Goal: Information Seeking & Learning: Learn about a topic

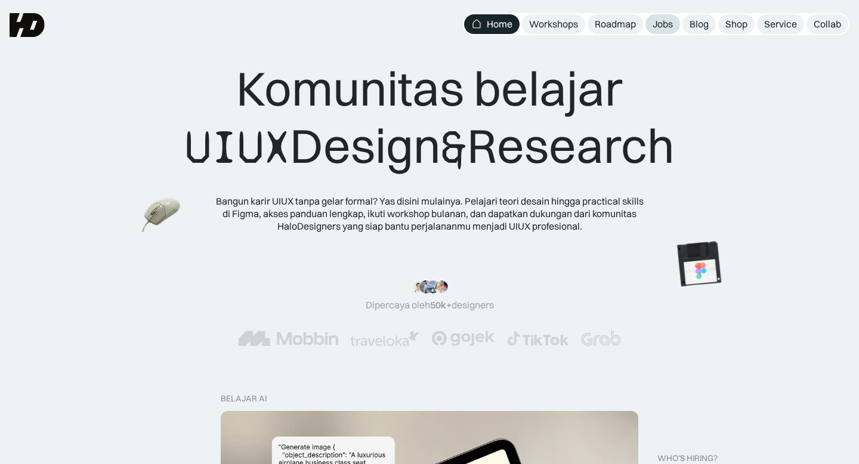
click at [669, 26] on div "Jobs" at bounding box center [662, 24] width 20 height 13
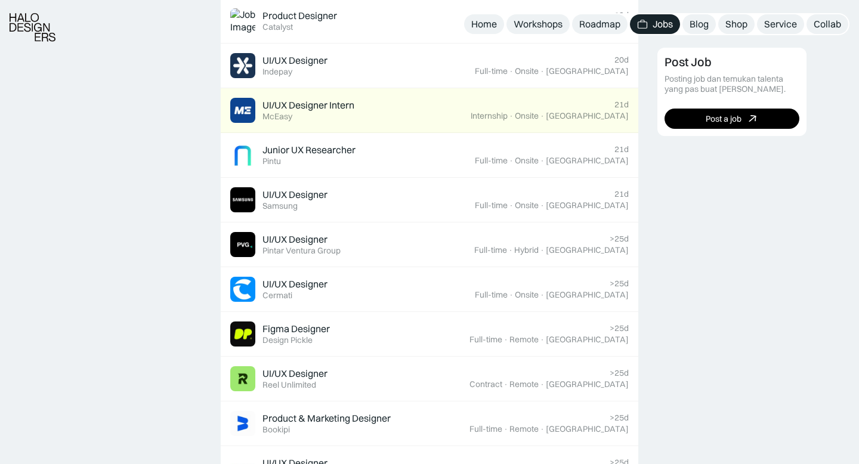
scroll to position [695, 0]
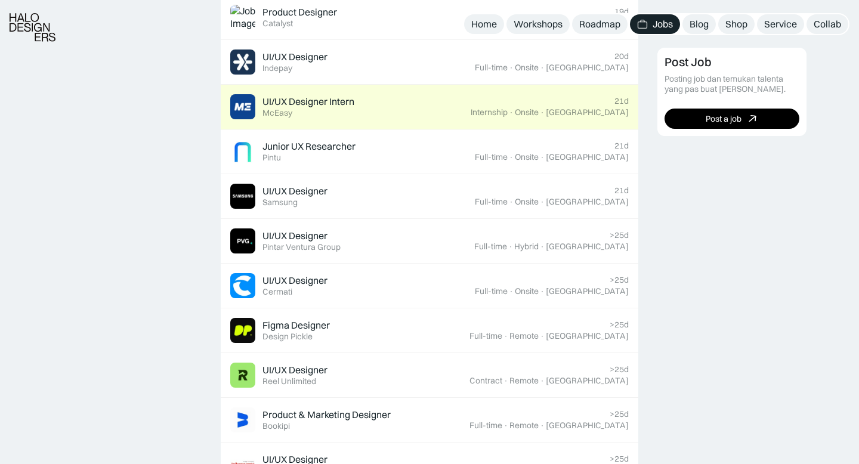
click at [471, 111] on div "UI/UX Designer Intern Featured McEasy" at bounding box center [350, 106] width 240 height 25
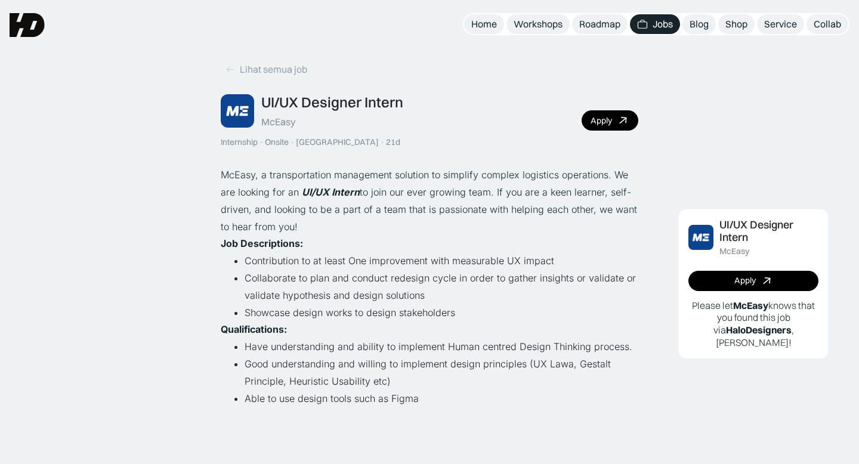
click at [584, 131] on div "UI/UX Designer Intern McEasy Internship · Onsite · Jakarta · 21d Apply" at bounding box center [429, 121] width 417 height 54
click at [596, 119] on div "Apply" at bounding box center [600, 121] width 21 height 10
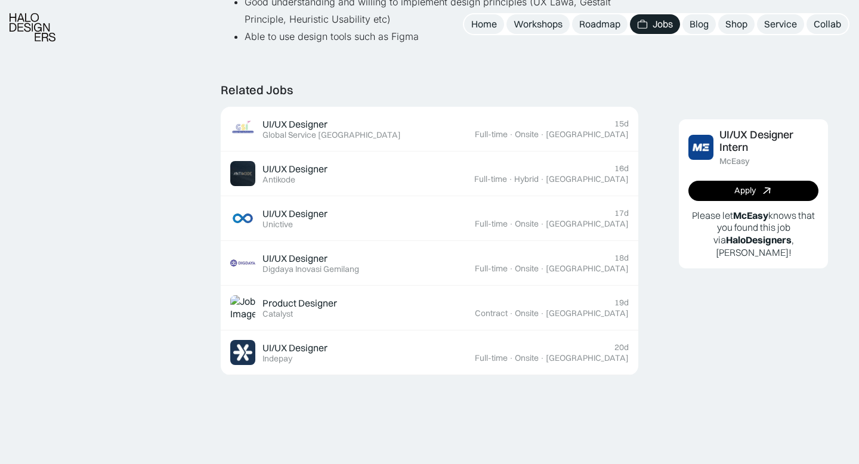
scroll to position [366, 0]
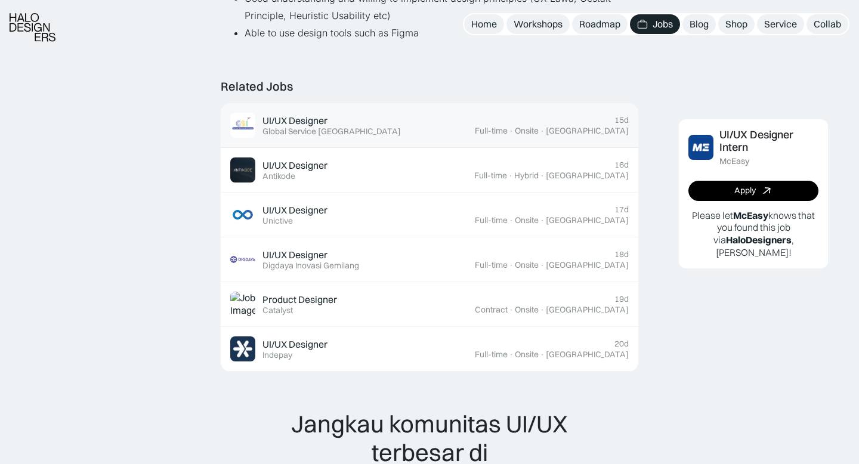
click at [276, 131] on div "Global Service [GEOGRAPHIC_DATA]" at bounding box center [331, 131] width 138 height 10
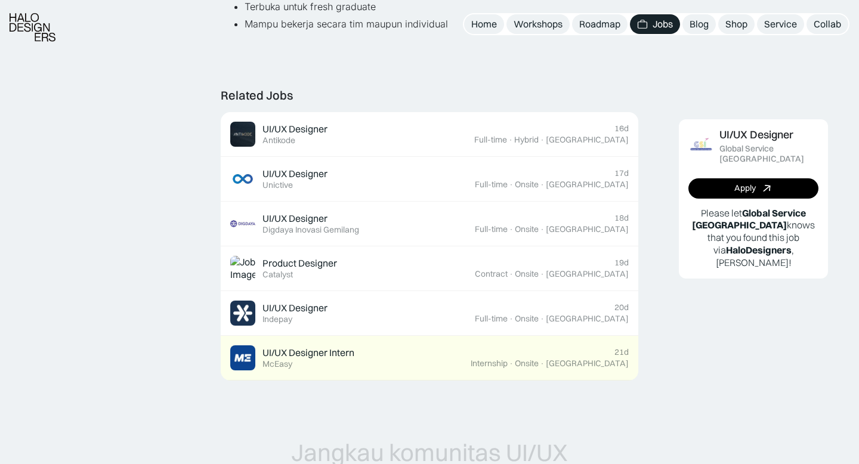
scroll to position [410, 0]
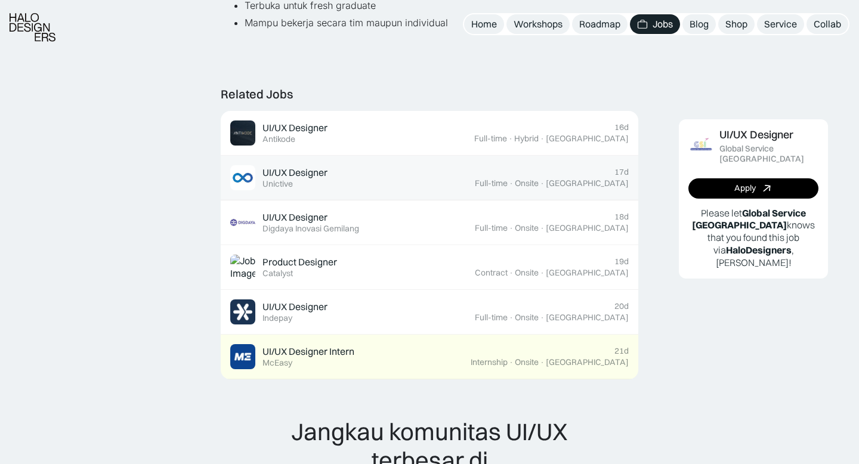
click at [295, 185] on div "UI/UX Designer Featured Unictive" at bounding box center [294, 177] width 65 height 23
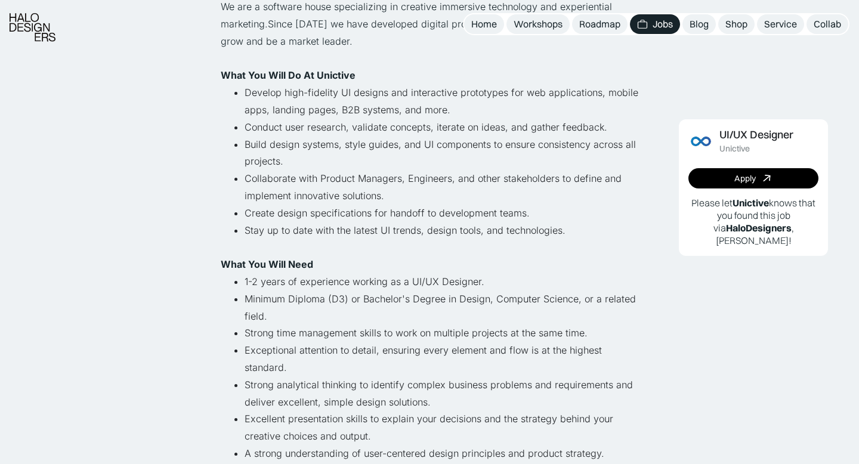
scroll to position [172, 0]
